Goal: Task Accomplishment & Management: Complete application form

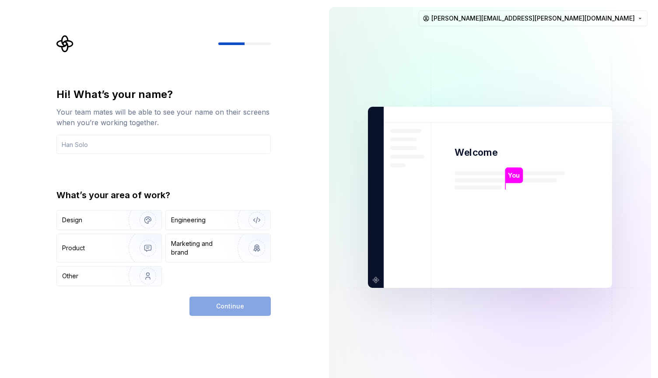
click at [275, 91] on div "Hi! What’s your name? Your team mates will be able to see your name on their sc…" at bounding box center [166, 175] width 230 height 281
click at [149, 141] on input "text" at bounding box center [163, 144] width 214 height 19
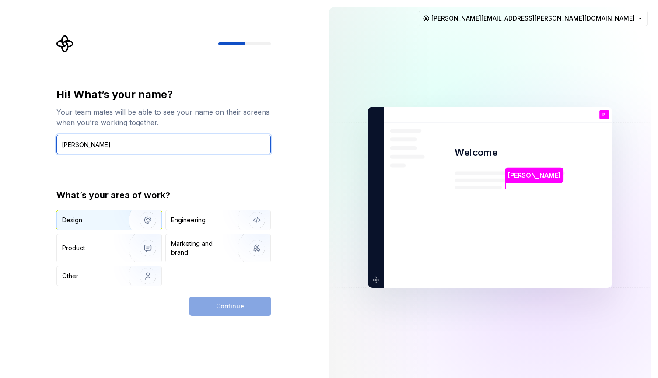
type input "Pedro"
click at [100, 228] on div "Design" at bounding box center [109, 219] width 105 height 19
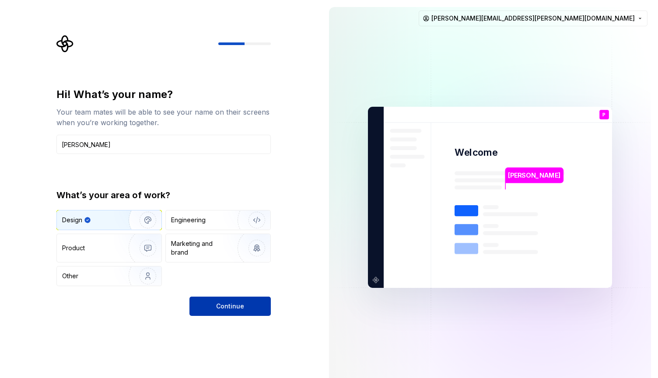
click at [216, 302] on button "Continue" at bounding box center [229, 306] width 81 height 19
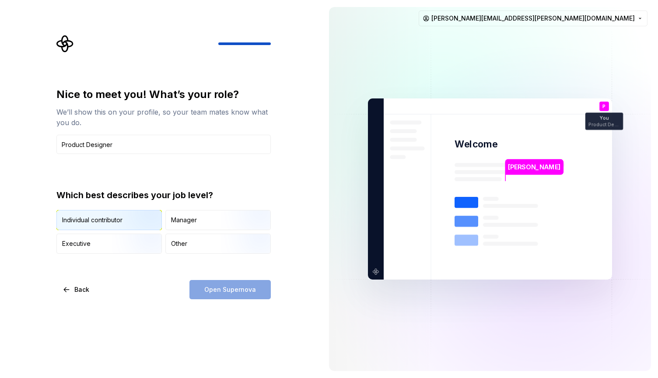
type input "Product Designer"
click at [136, 213] on img "button" at bounding box center [140, 231] width 56 height 59
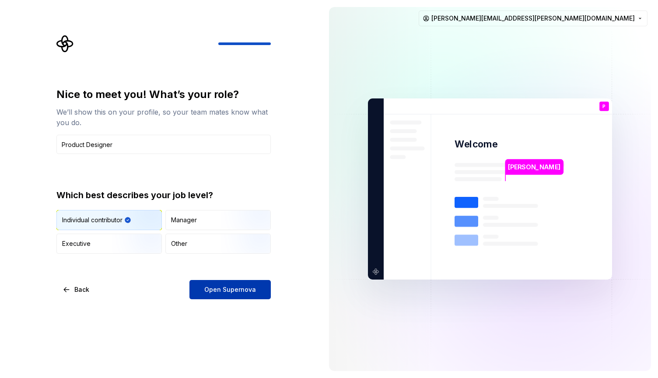
click at [224, 289] on span "Open Supernova" at bounding box center [230, 289] width 52 height 9
